Goal: Task Accomplishment & Management: Use online tool/utility

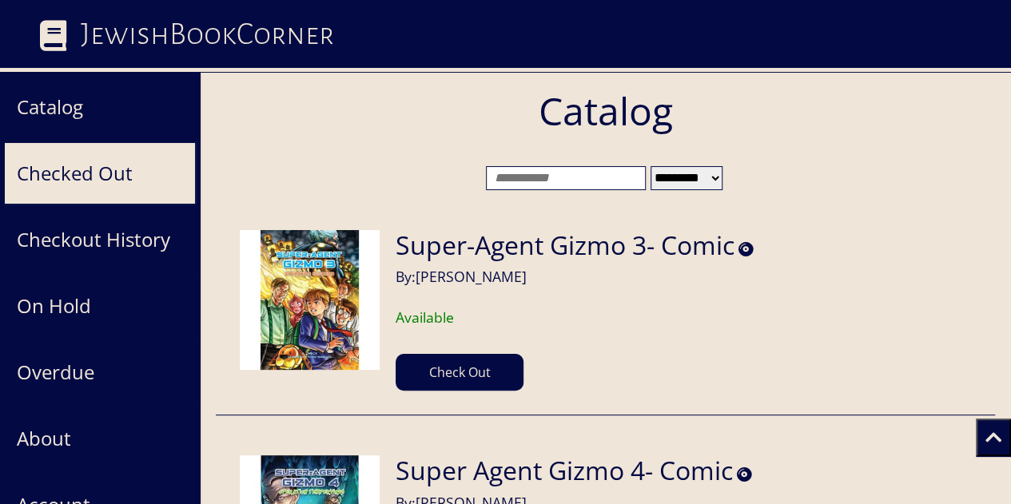
click at [125, 170] on button "Checked Out" at bounding box center [100, 173] width 192 height 62
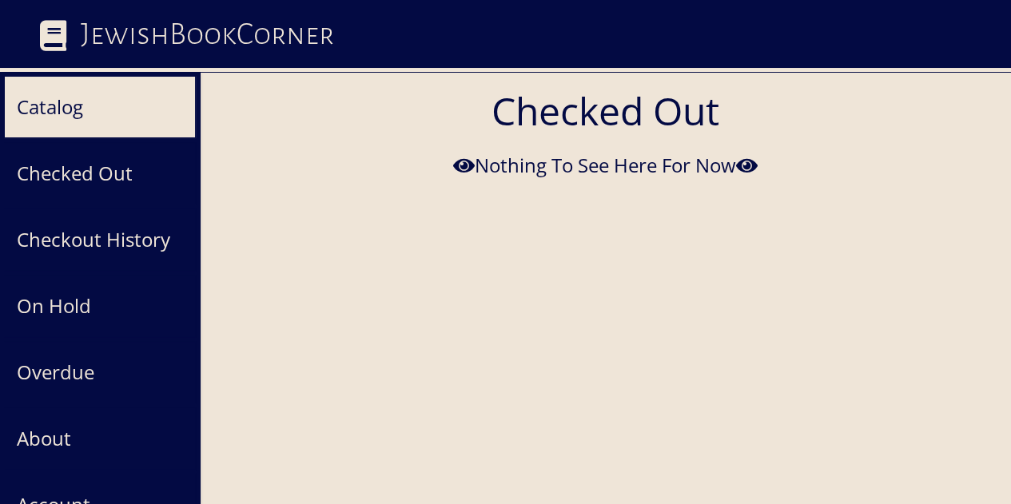
click at [79, 101] on button "Catalog" at bounding box center [100, 107] width 192 height 62
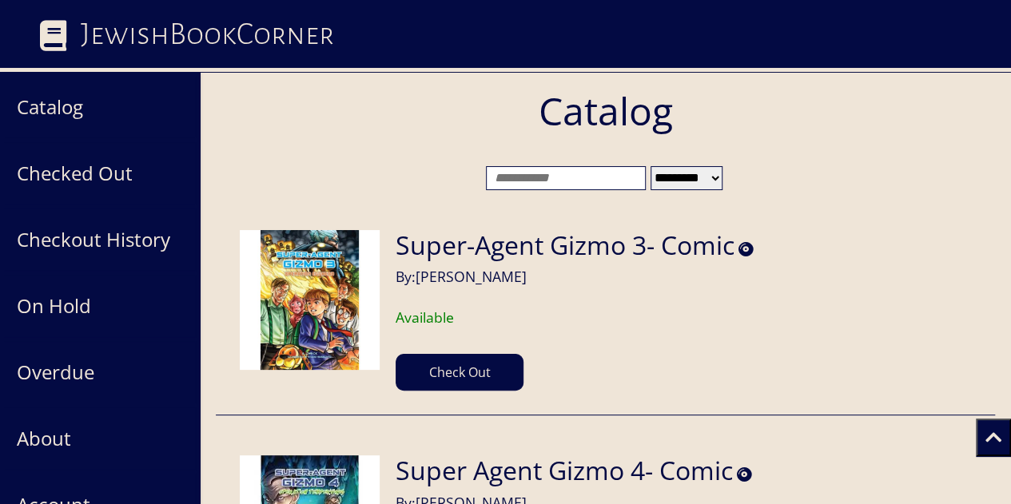
click at [508, 175] on input "search" at bounding box center [566, 178] width 160 height 24
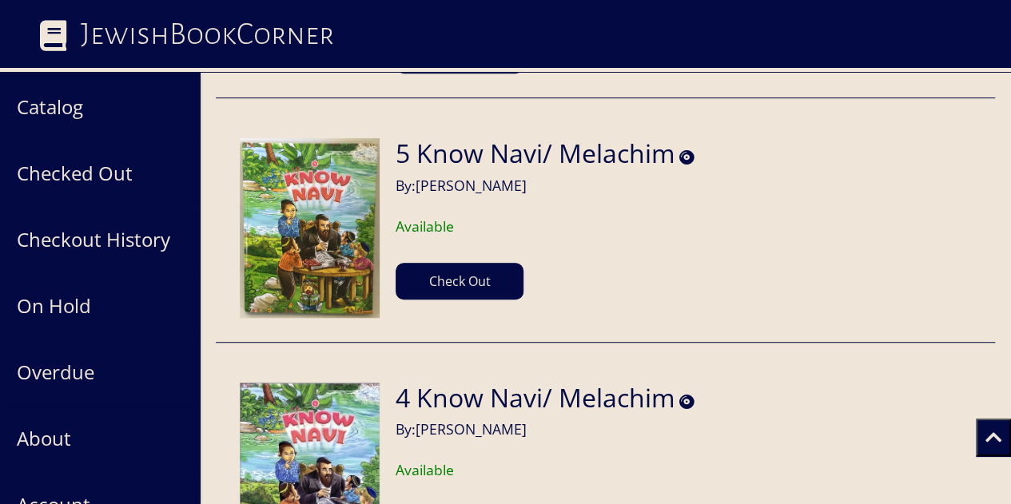
scroll to position [415, 0]
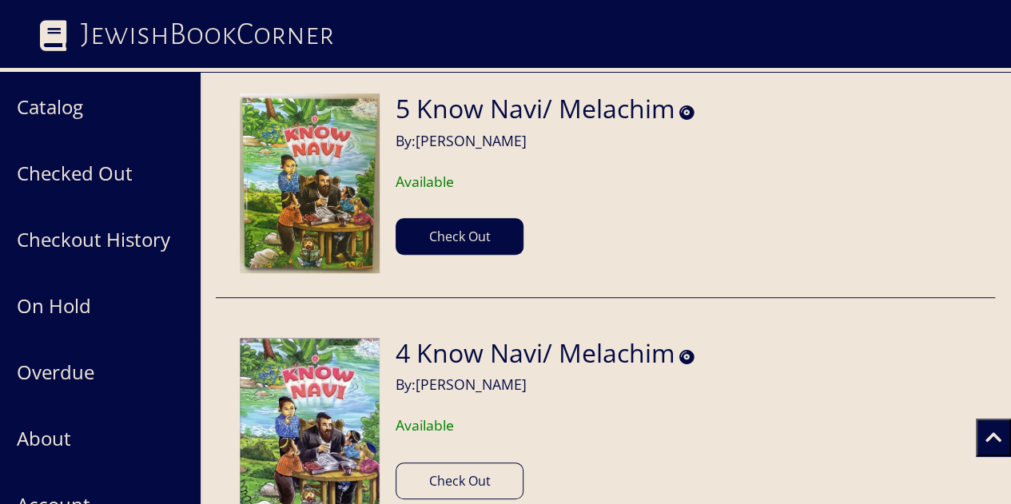
click at [443, 463] on button "Check Out" at bounding box center [459, 481] width 128 height 37
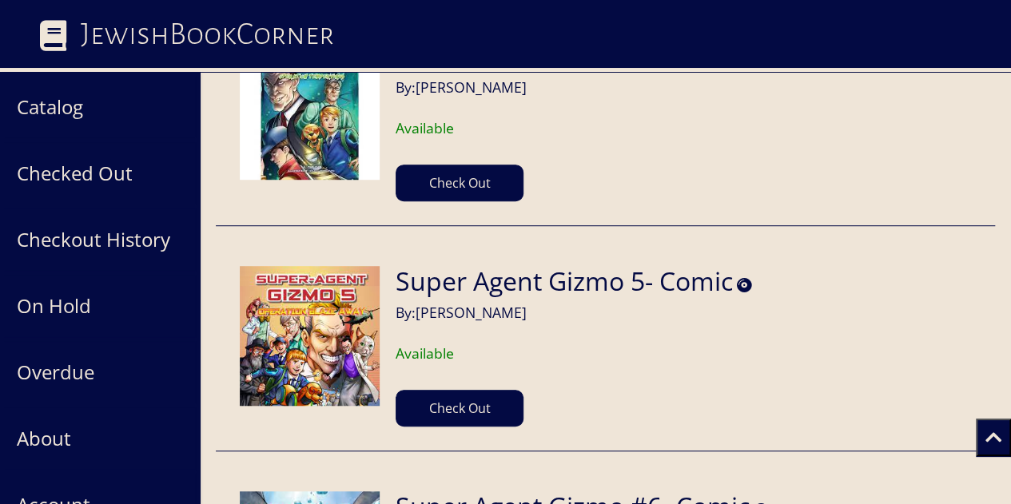
scroll to position [128078, 0]
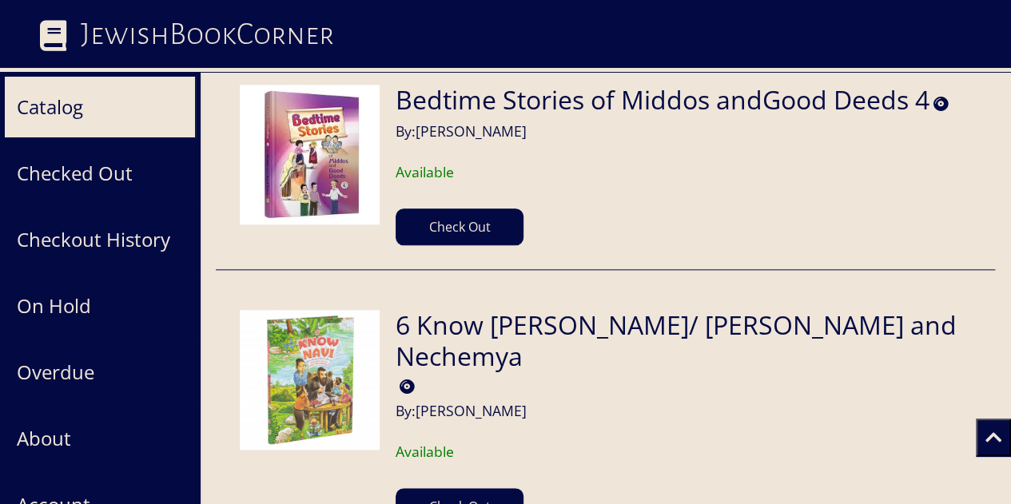
click at [57, 89] on button "Catalog" at bounding box center [100, 107] width 192 height 62
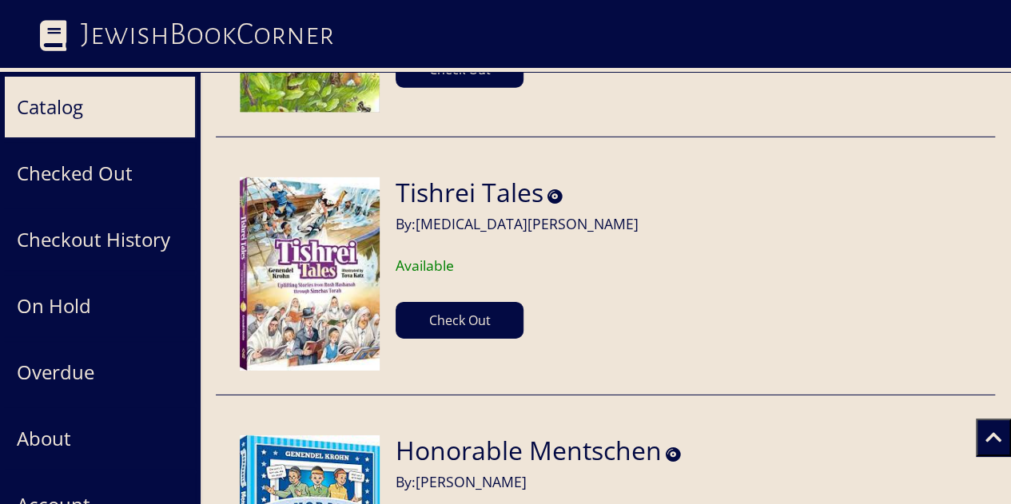
scroll to position [0, 0]
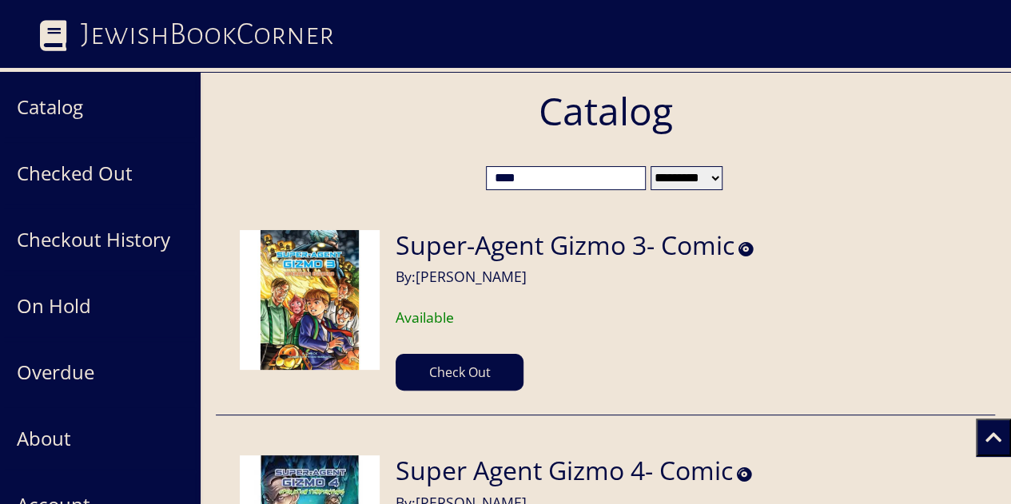
click at [610, 177] on input "****" at bounding box center [566, 178] width 160 height 24
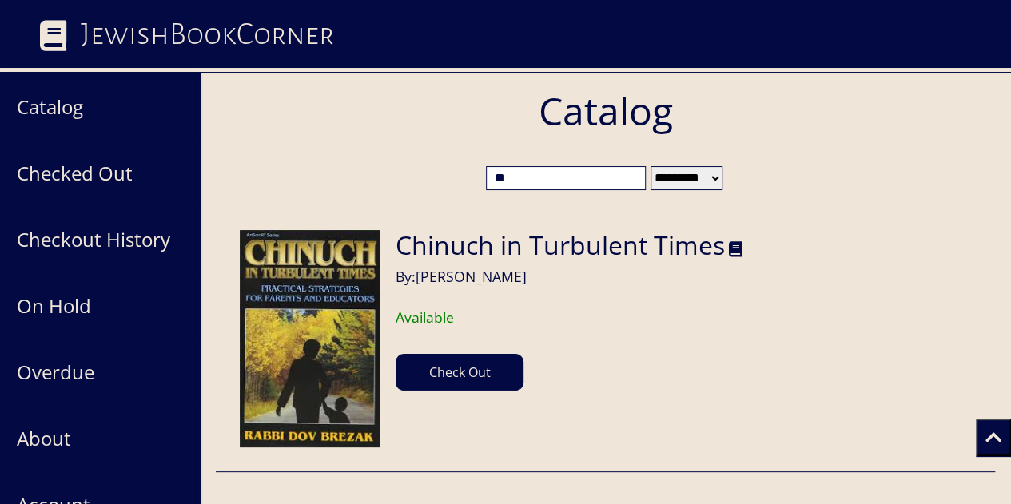
type input "*"
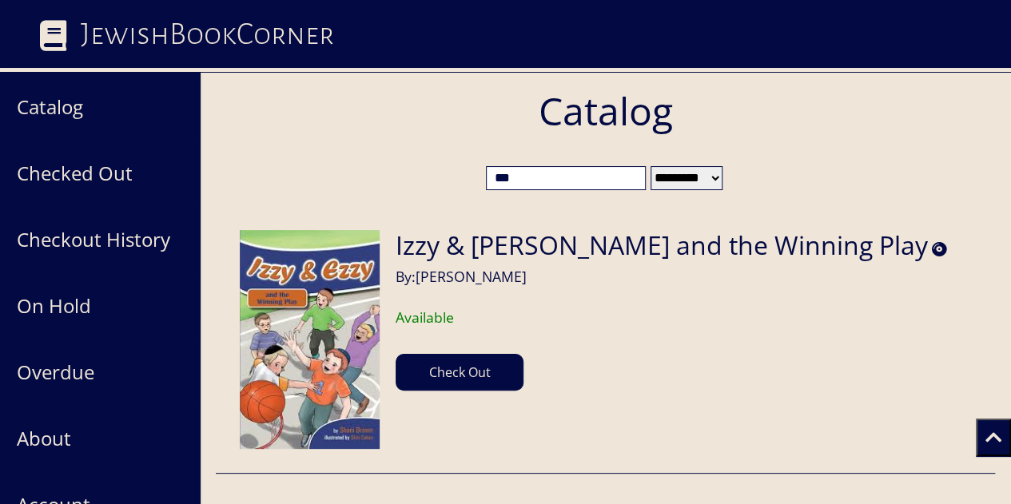
scroll to position [284, 0]
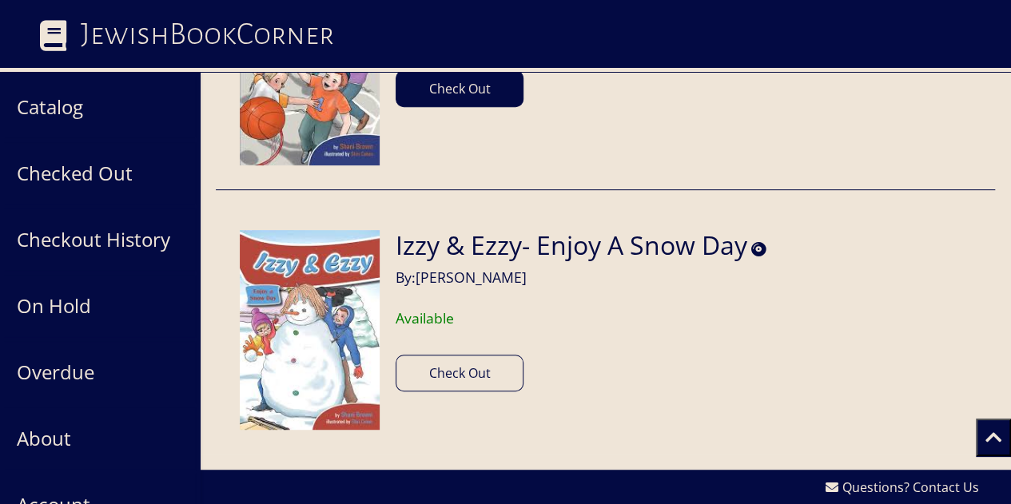
type input "***"
click at [444, 378] on button "Check Out" at bounding box center [459, 373] width 128 height 37
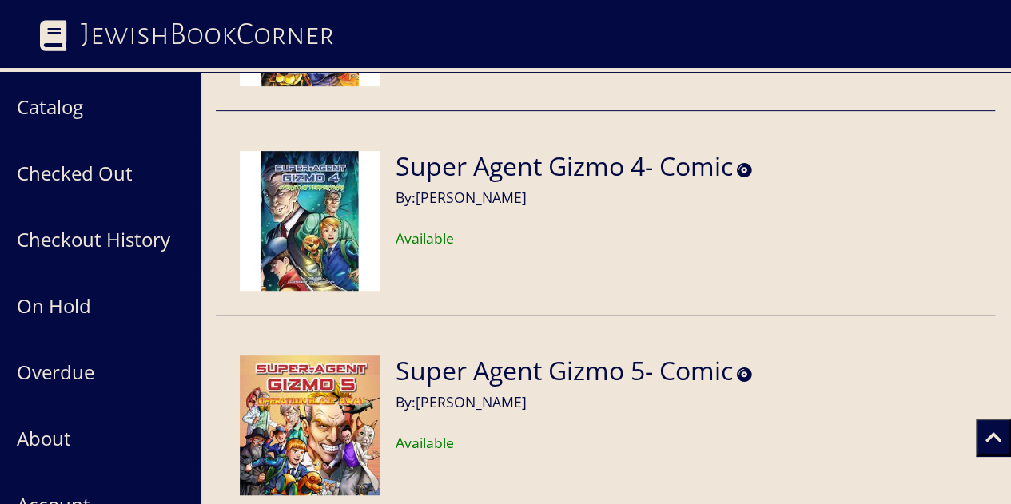
scroll to position [149883, 0]
